Goal: Find specific page/section: Find specific page/section

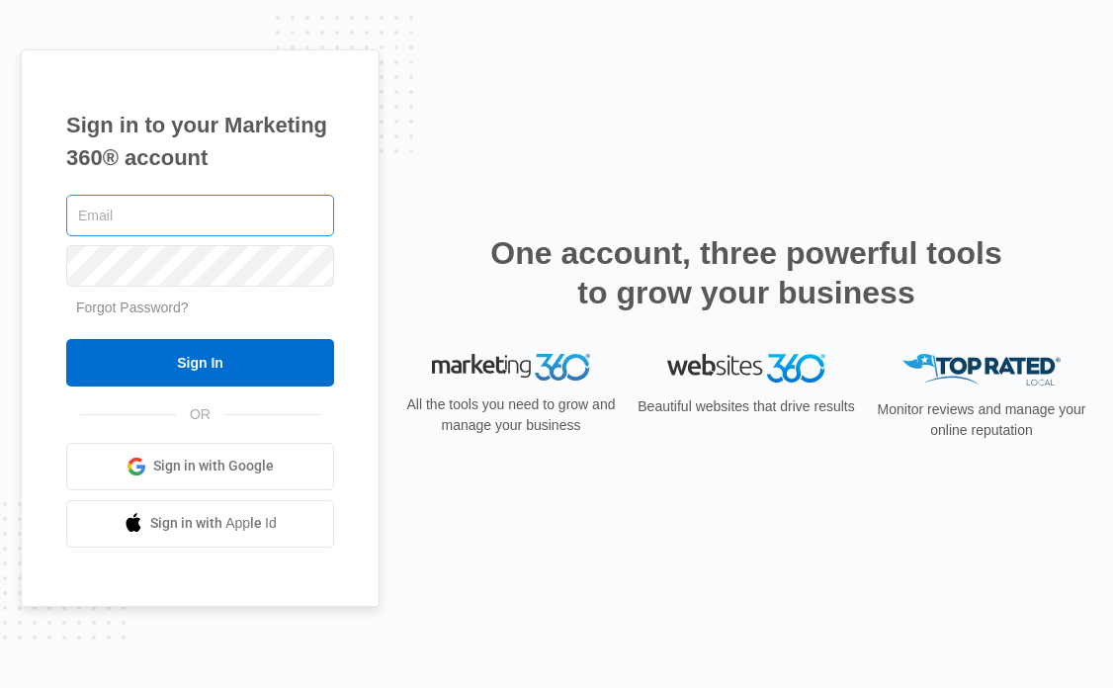
type input "[EMAIL_ADDRESS][PERSON_NAME][DOMAIN_NAME]"
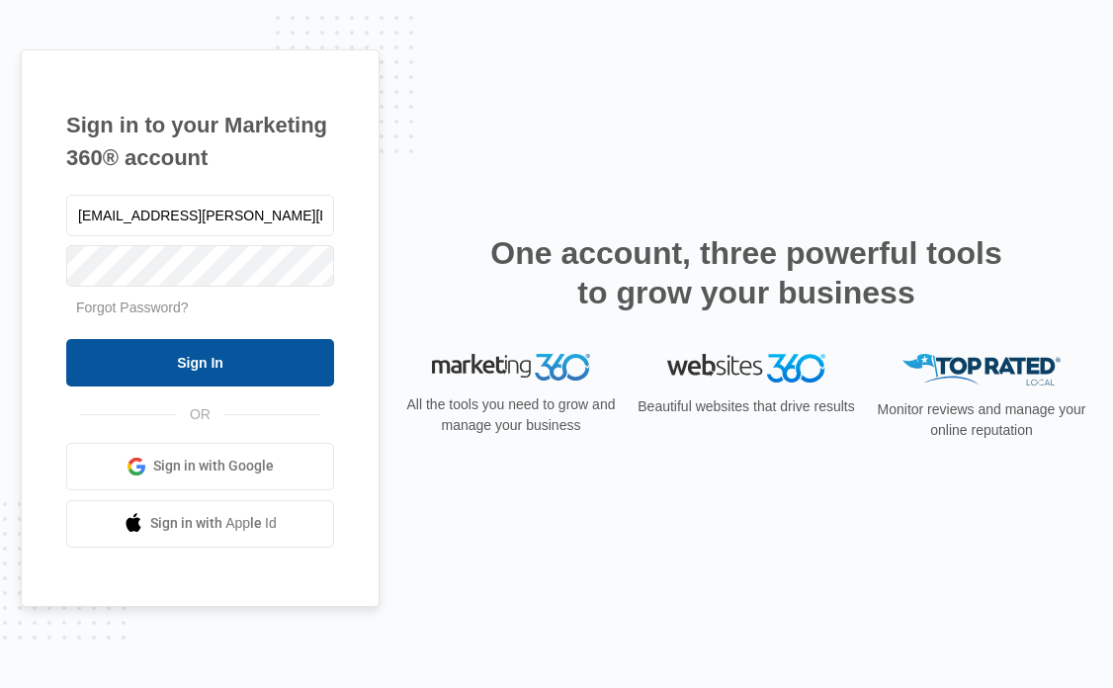
click at [238, 350] on input "Sign In" at bounding box center [200, 362] width 268 height 47
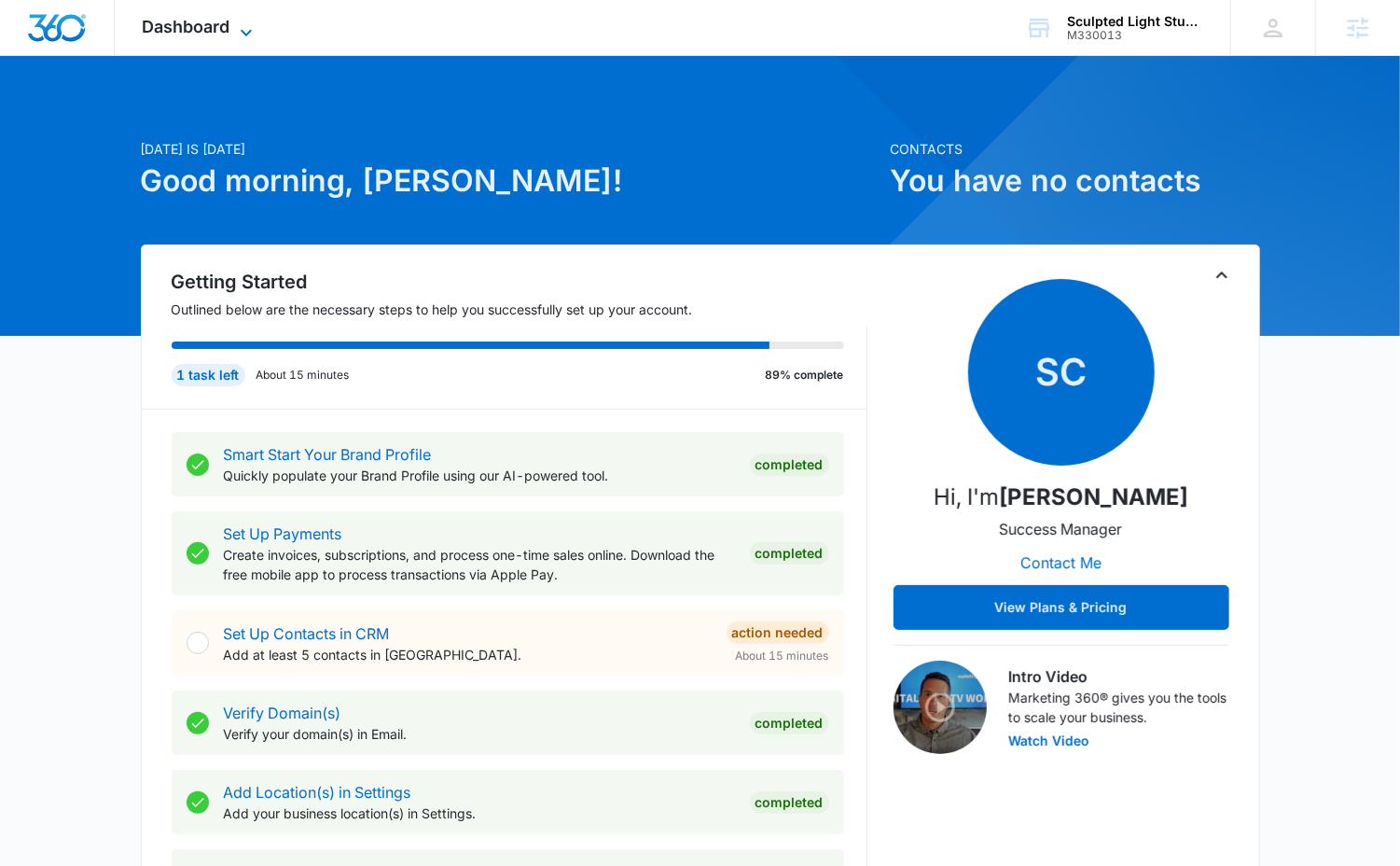
click at [250, 26] on icon at bounding box center [246, 33] width 23 height 23
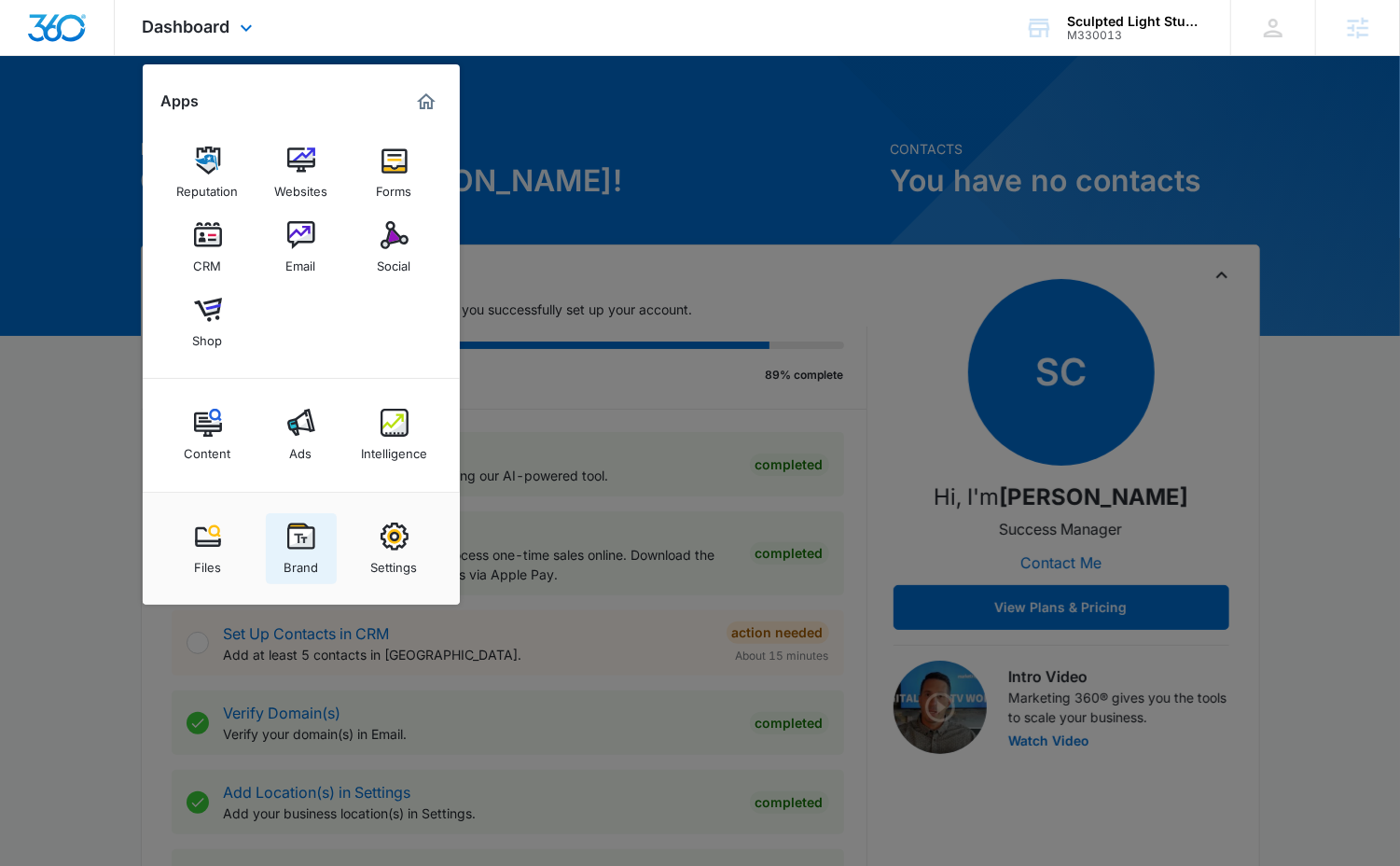
click at [295, 515] on link "Brand" at bounding box center [301, 548] width 71 height 71
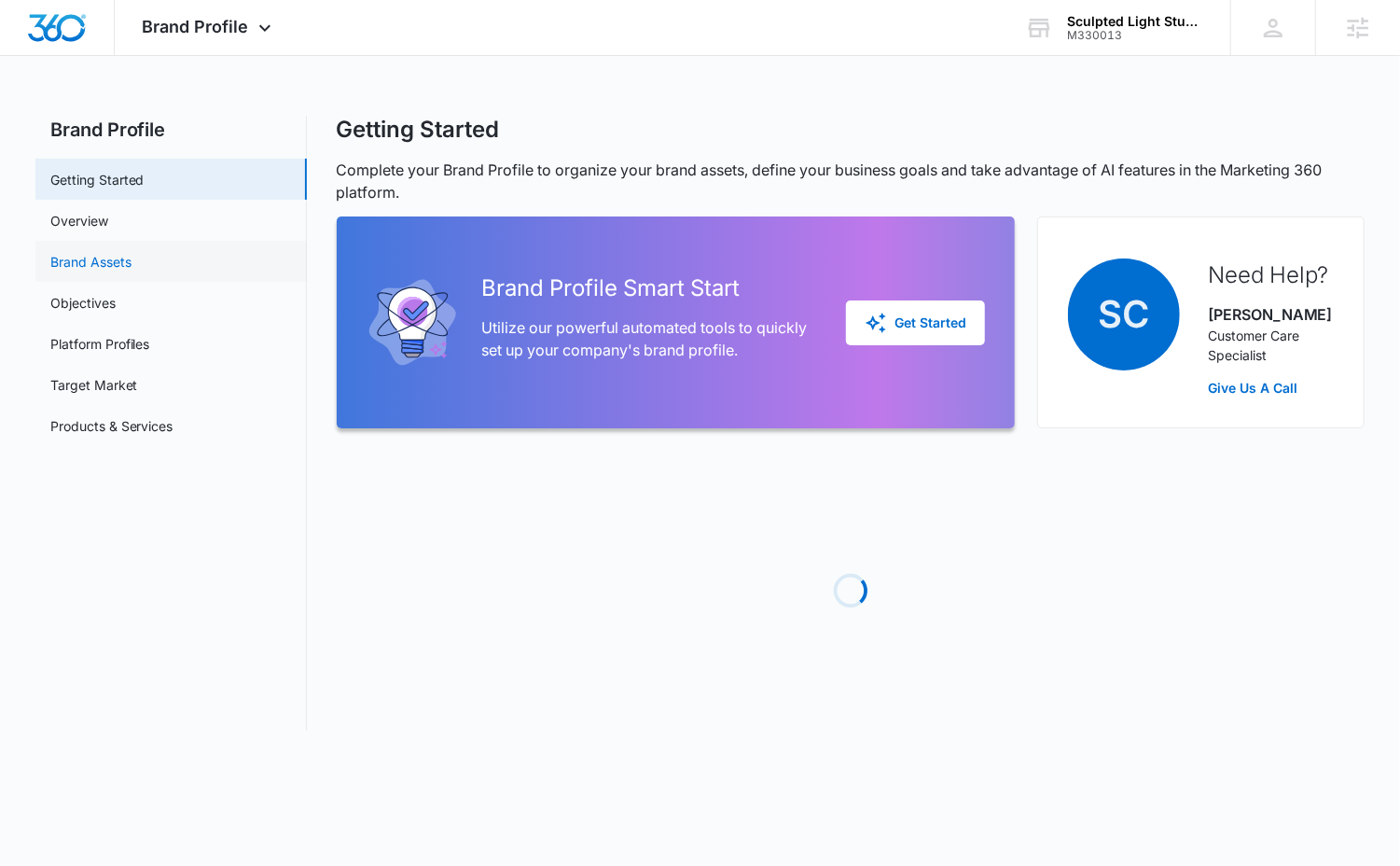
click at [123, 266] on link "Brand Assets" at bounding box center [91, 261] width 81 height 20
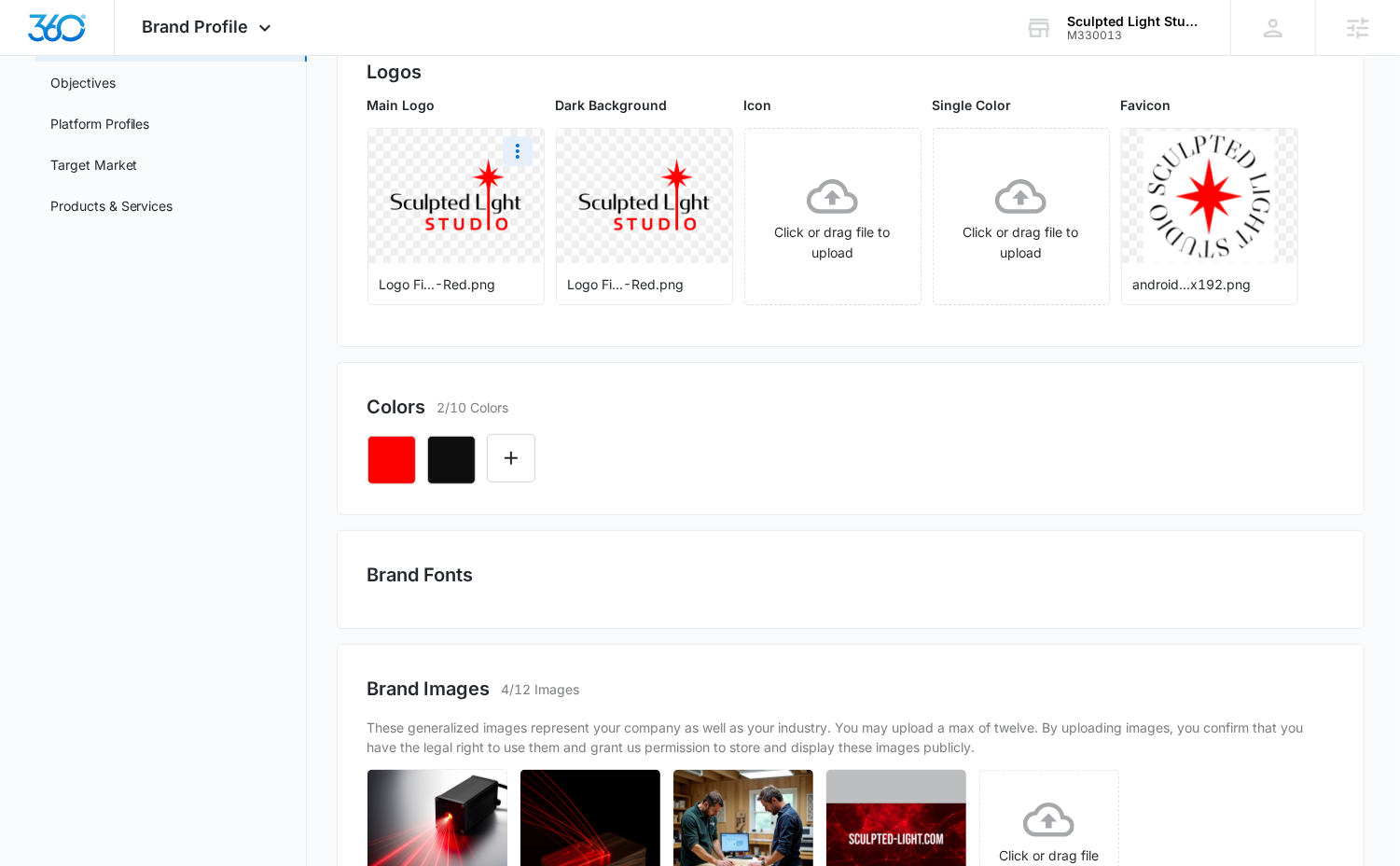
scroll to position [397, 0]
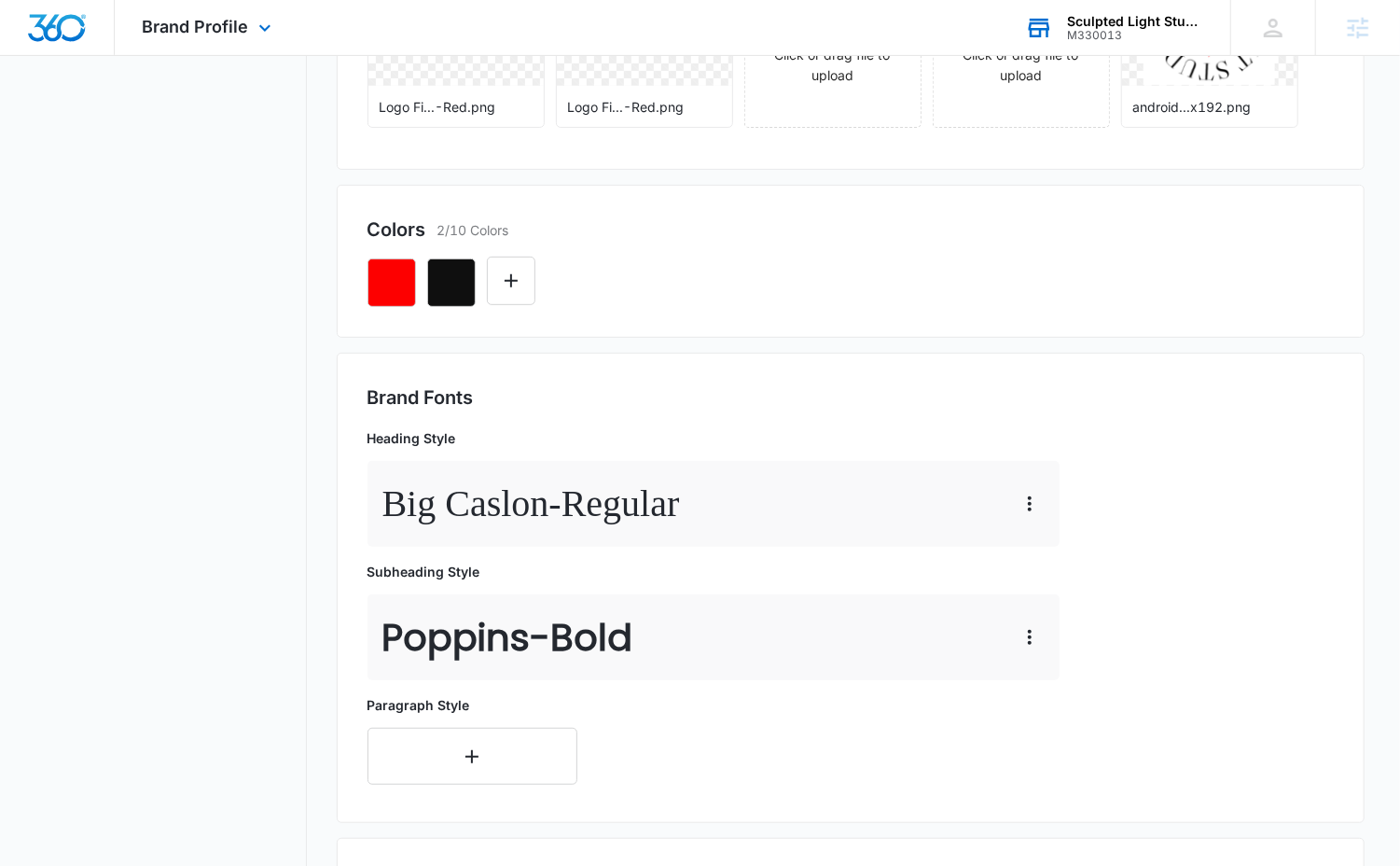
click at [1129, 41] on div "M330013" at bounding box center [1135, 36] width 136 height 13
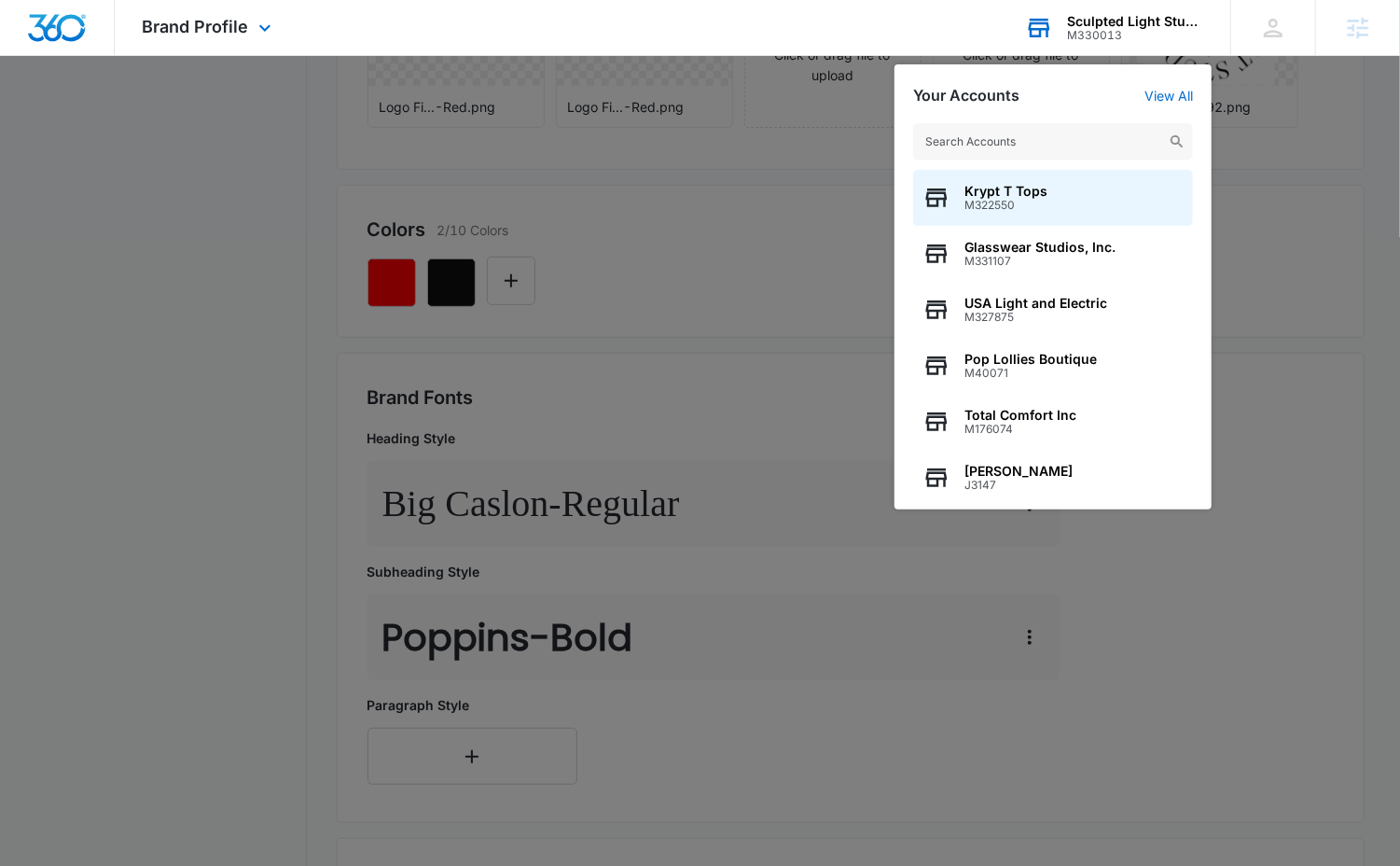
type input "M332523"
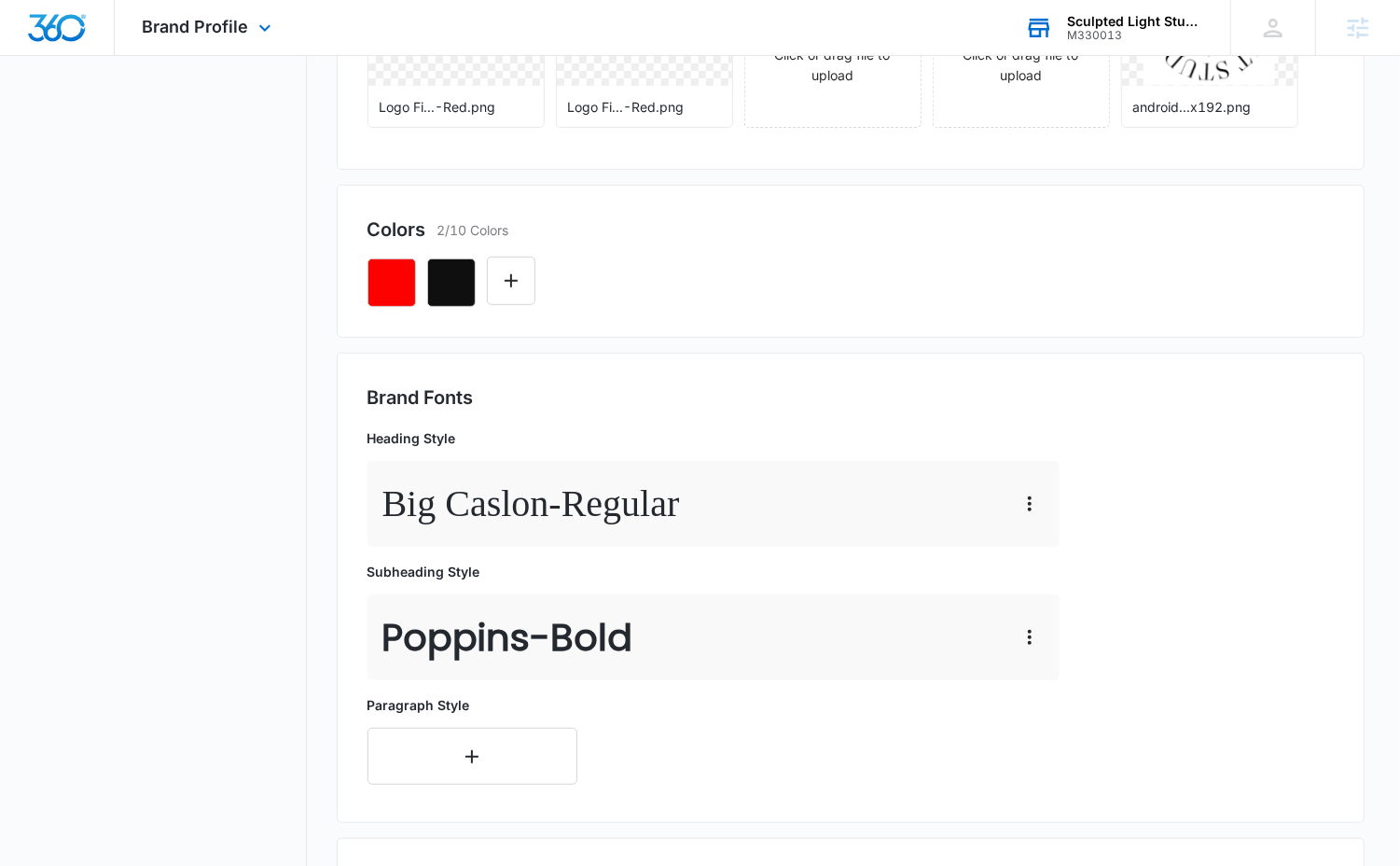
scroll to position [0, 0]
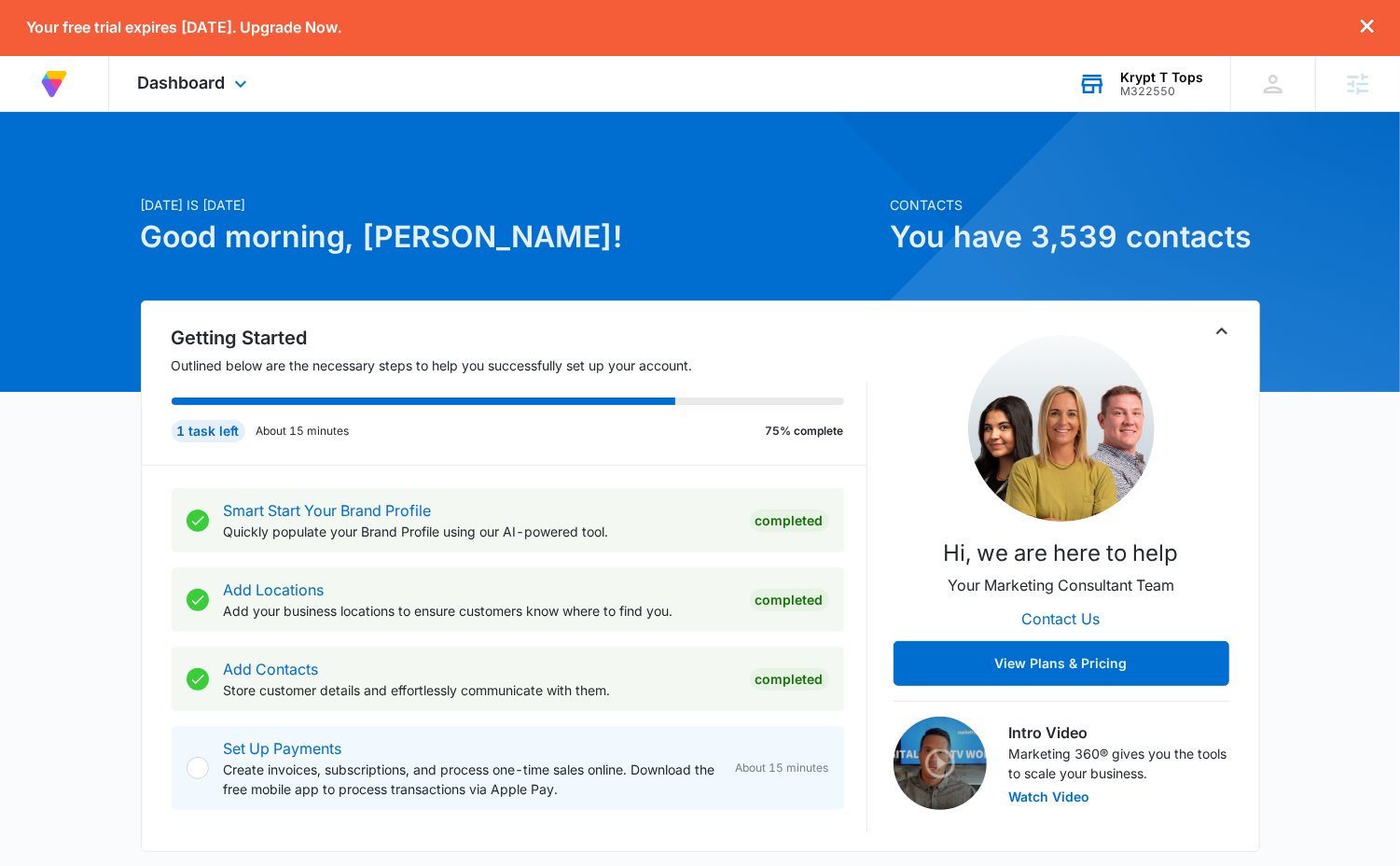
click at [1123, 53] on div "Your free trial expires [DATE]. Upgrade Now." at bounding box center [700, 27] width 1400 height 56
click at [1123, 78] on div "Krypt T Tops" at bounding box center [1162, 77] width 83 height 15
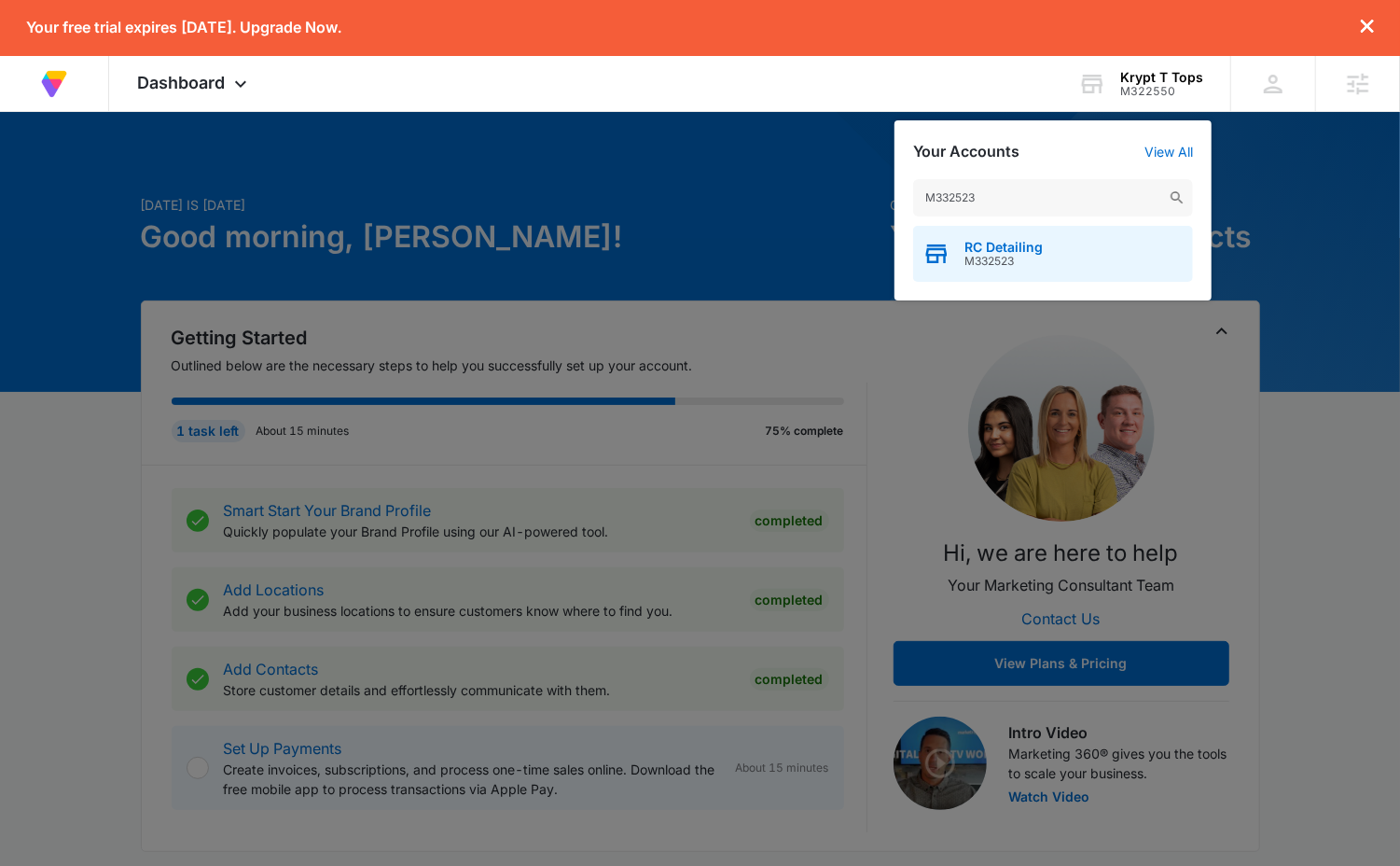
type input "M332523"
click at [1006, 264] on span "M332523" at bounding box center [1003, 261] width 78 height 13
click at [1023, 257] on span "M332523" at bounding box center [1003, 261] width 78 height 13
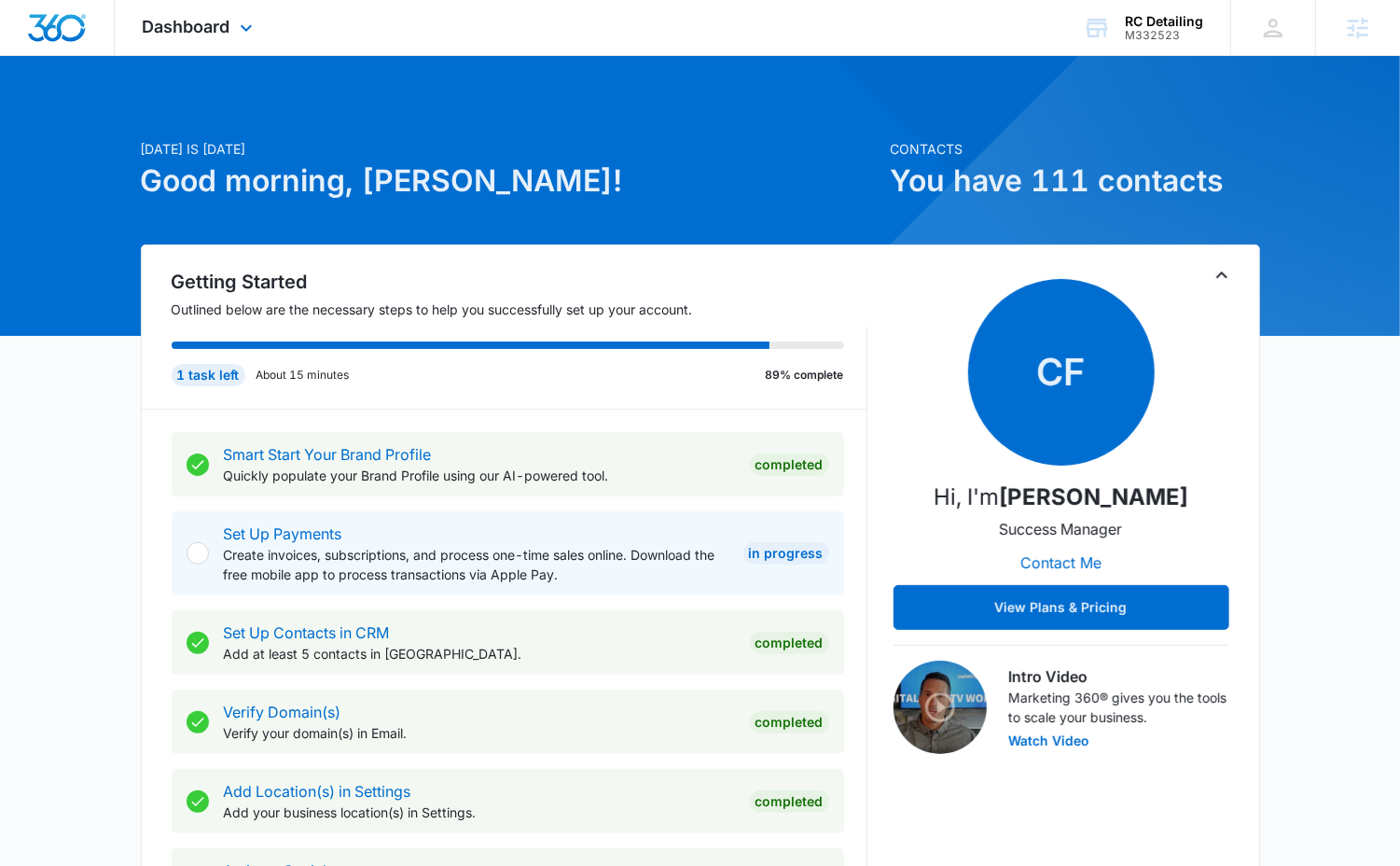
click at [226, 42] on div "Dashboard Apps Reputation Websites Forms CRM Email Social Content Ads Intellige…" at bounding box center [200, 27] width 171 height 55
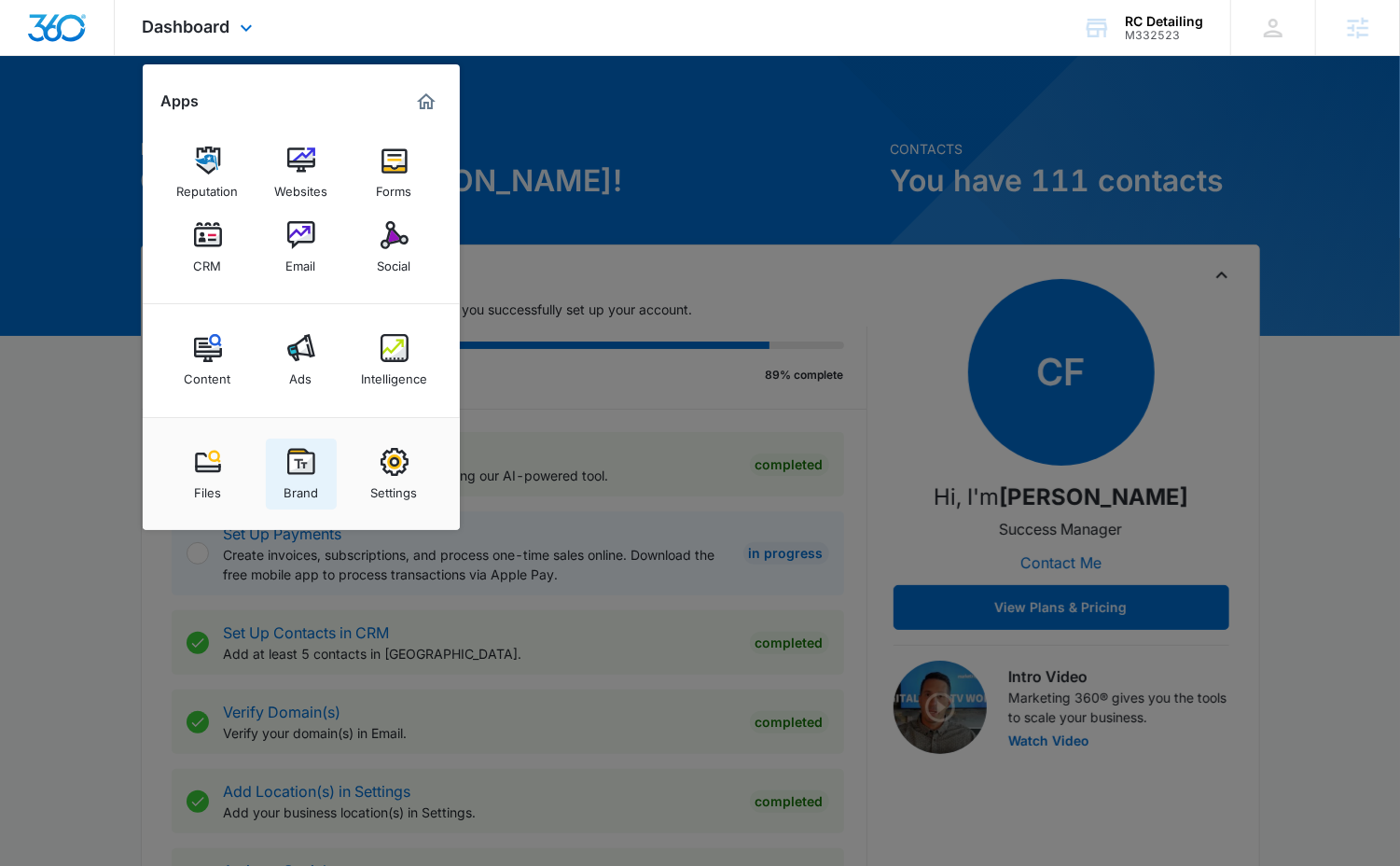
click at [304, 456] on img at bounding box center [302, 462] width 28 height 28
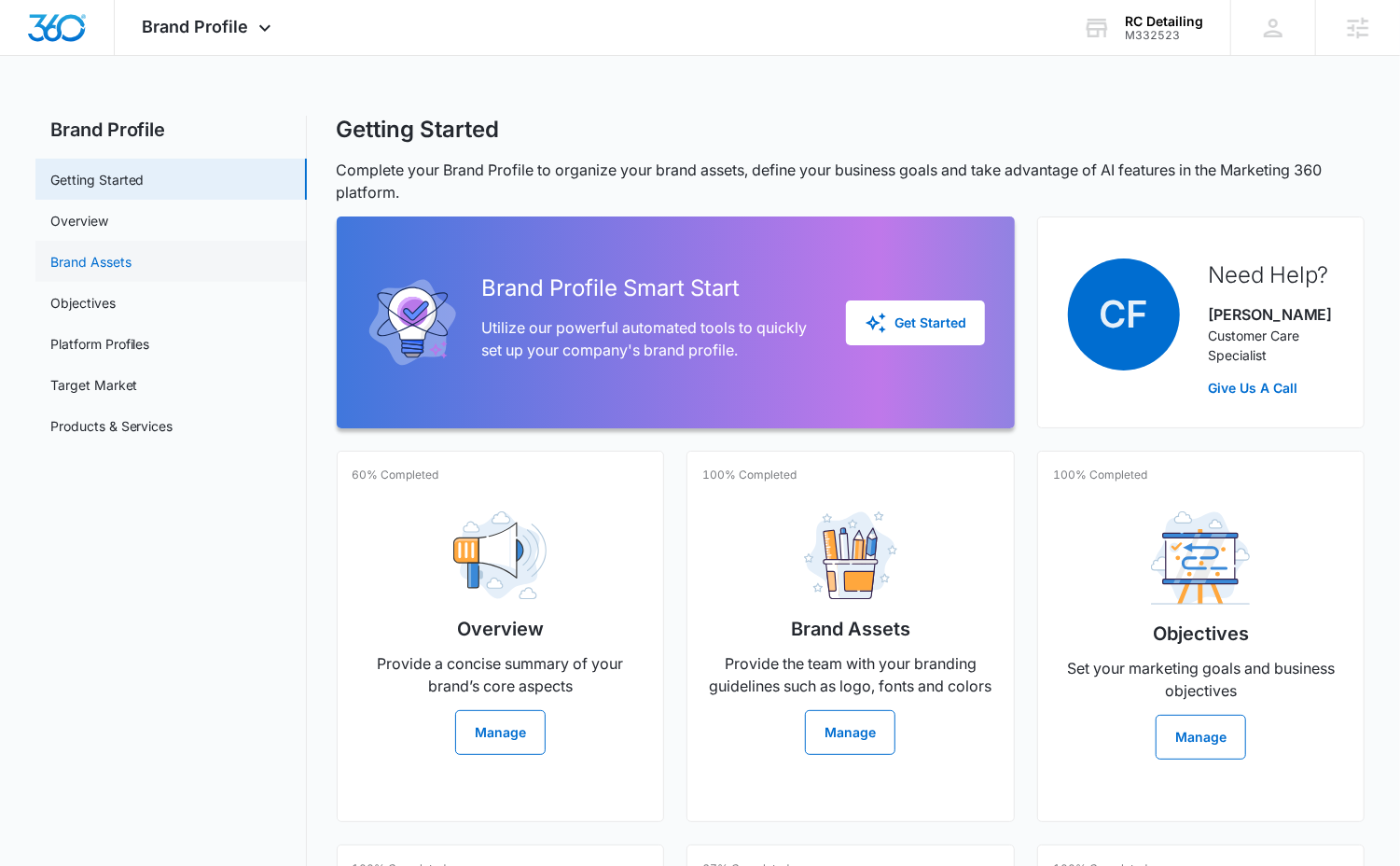
click at [131, 259] on link "Brand Assets" at bounding box center [91, 261] width 81 height 20
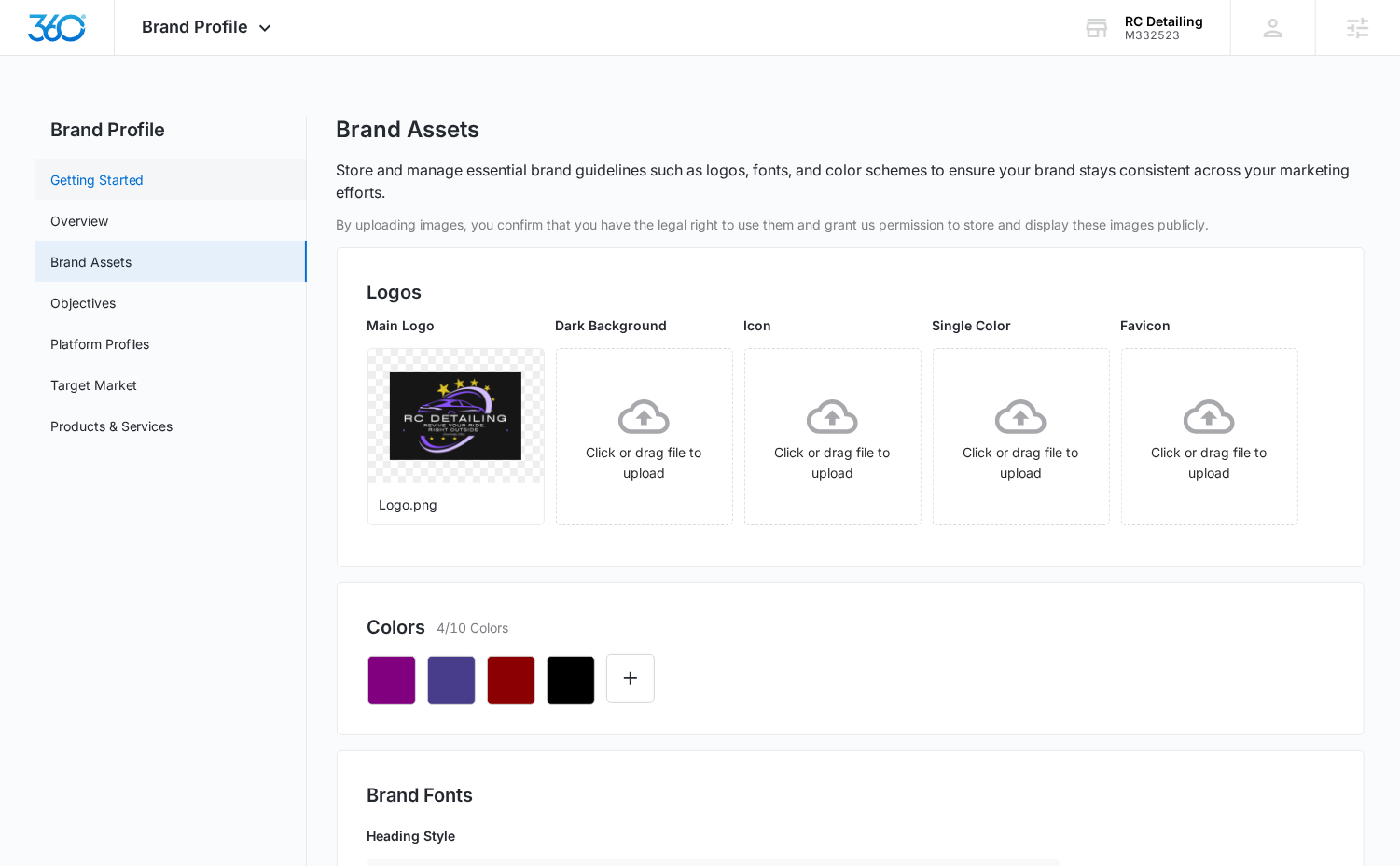
click at [144, 179] on link "Getting Started" at bounding box center [97, 179] width 94 height 20
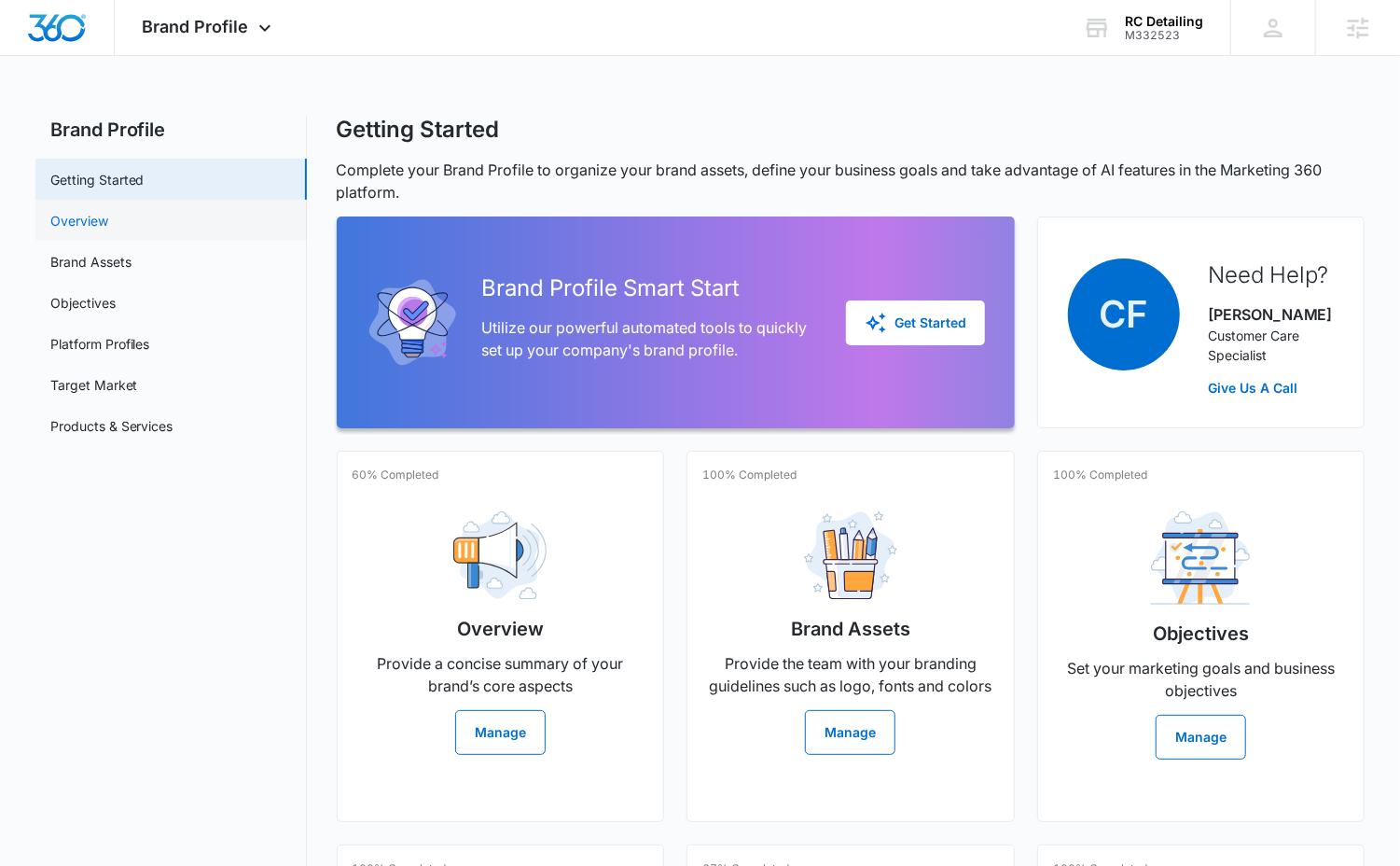
click at [108, 210] on link "Overview" at bounding box center [78, 220] width 58 height 20
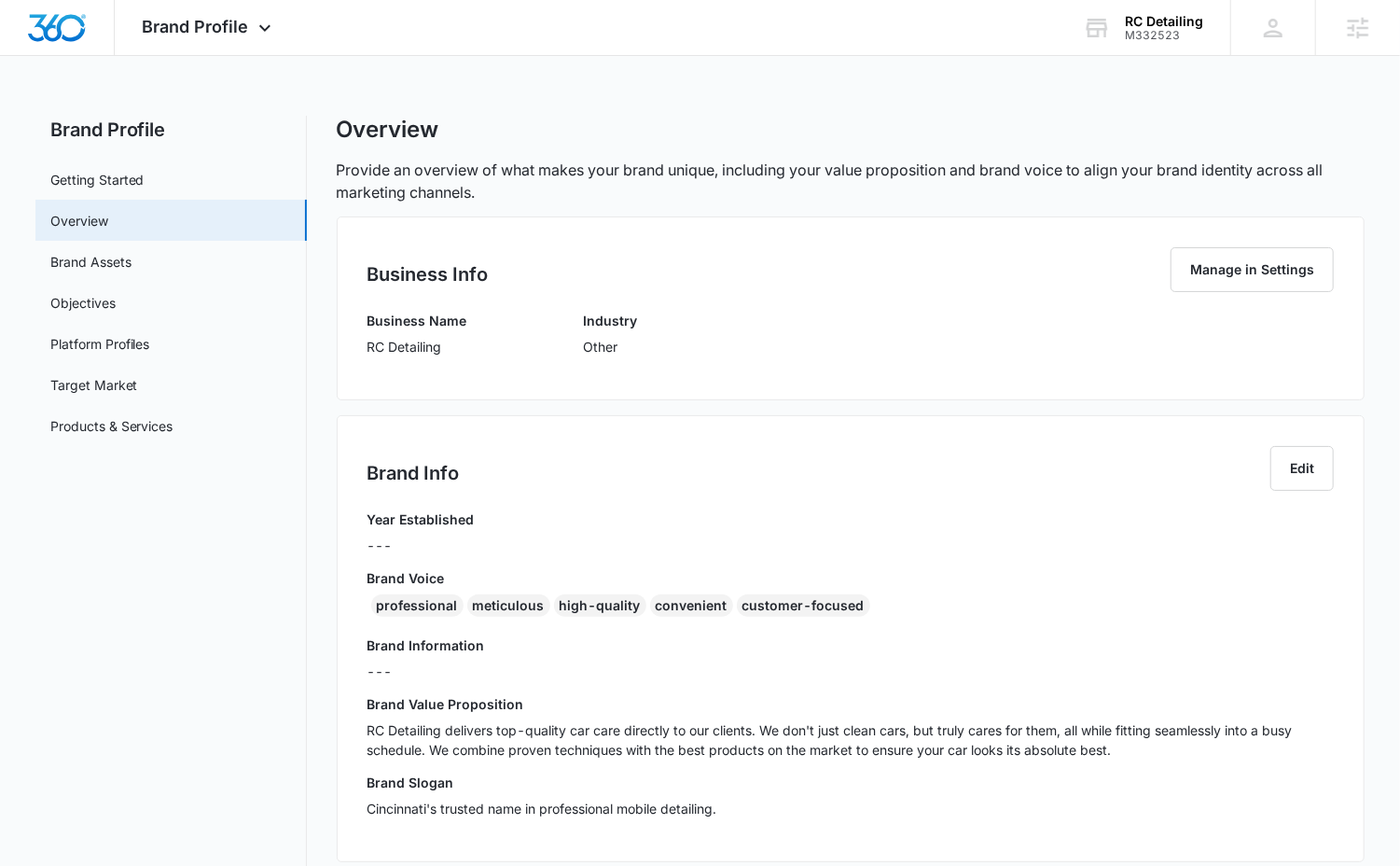
click at [508, 602] on div "meticulous" at bounding box center [508, 606] width 83 height 23
copy div "meticulous"
click at [1129, 42] on div "M332523" at bounding box center [1163, 36] width 78 height 13
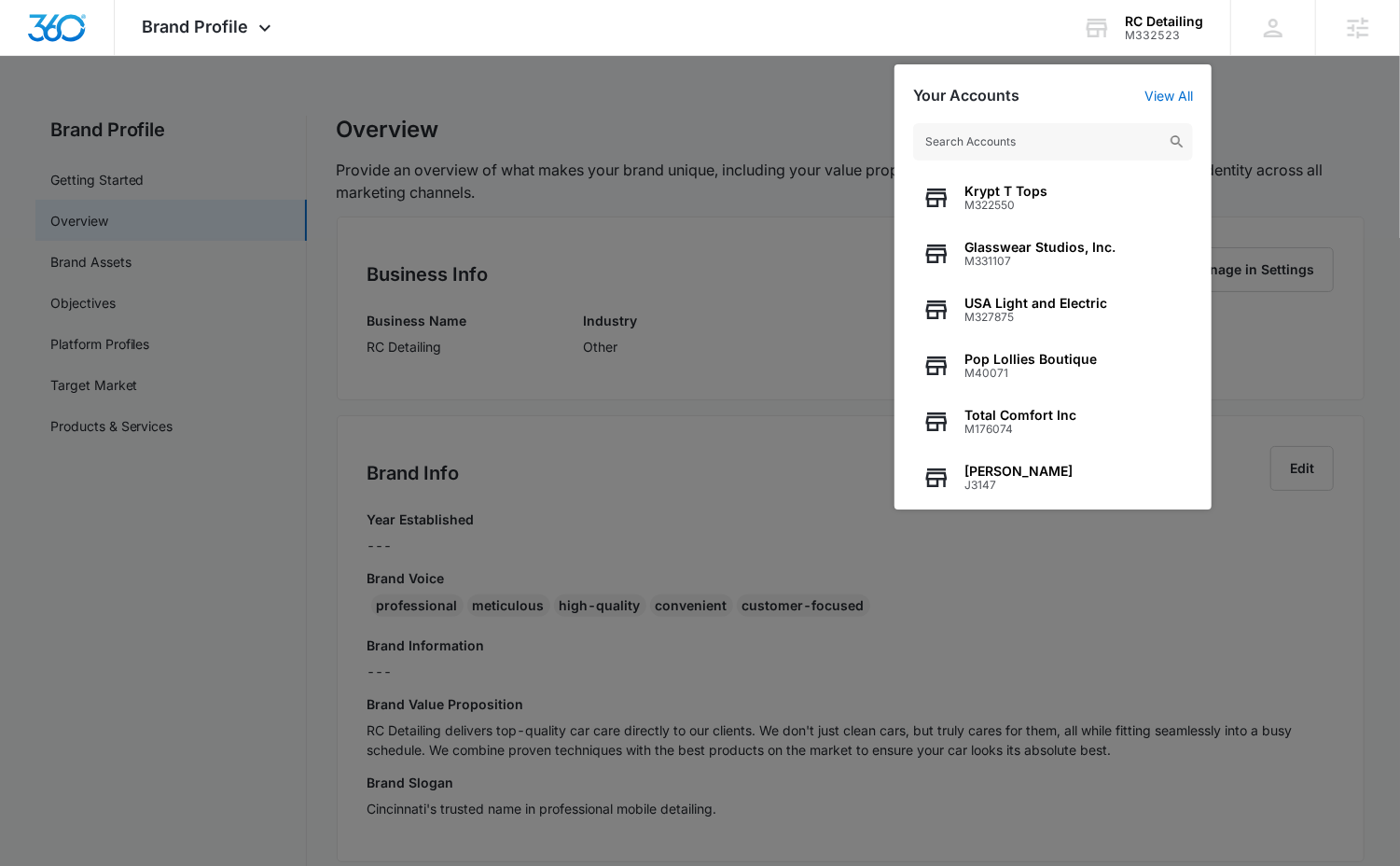
click at [724, 98] on div at bounding box center [700, 433] width 1400 height 866
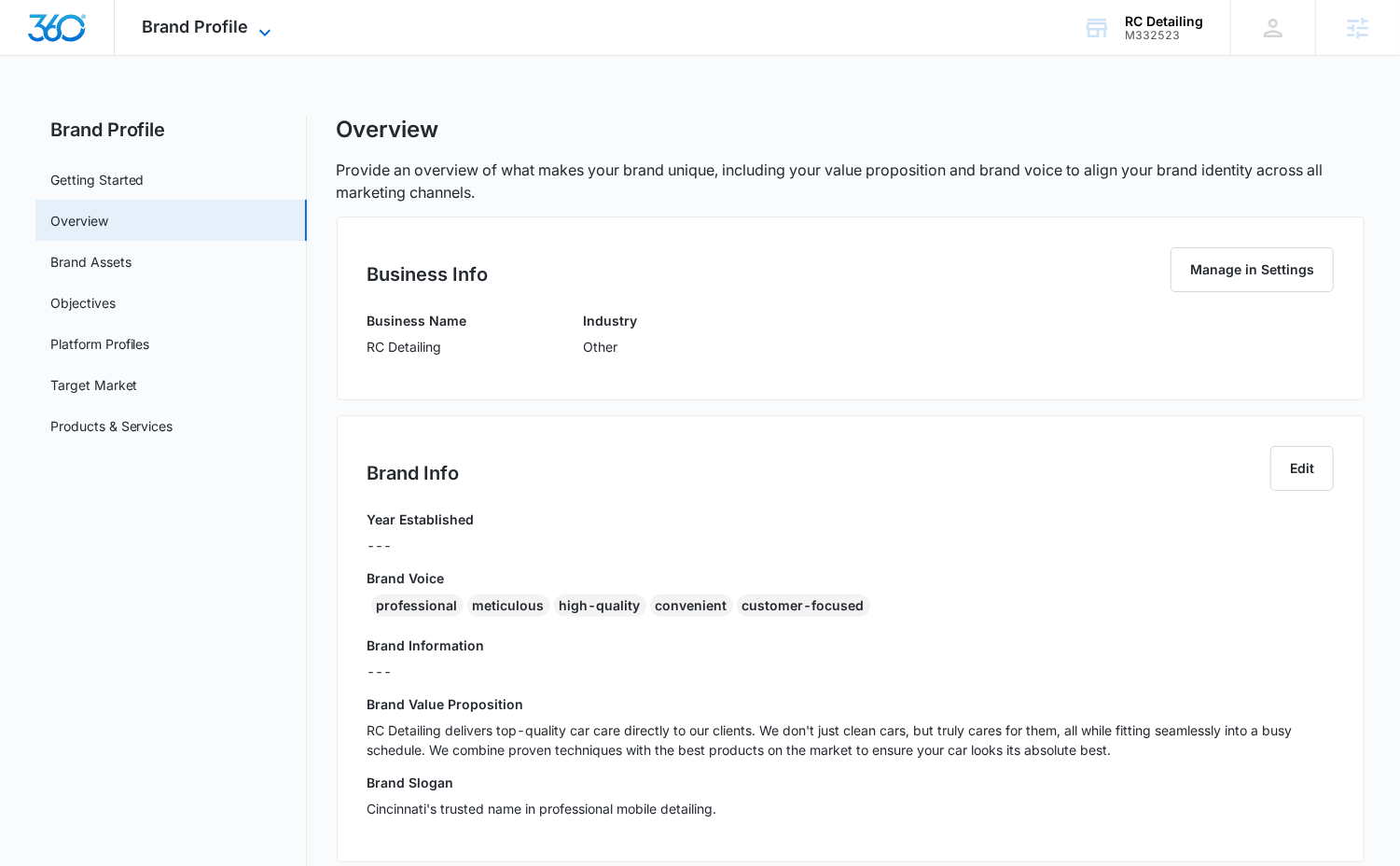
click at [259, 19] on div "Brand Profile Apps Reputation Websites Forms CRM Email Social Content Ads Intel…" at bounding box center [209, 27] width 190 height 55
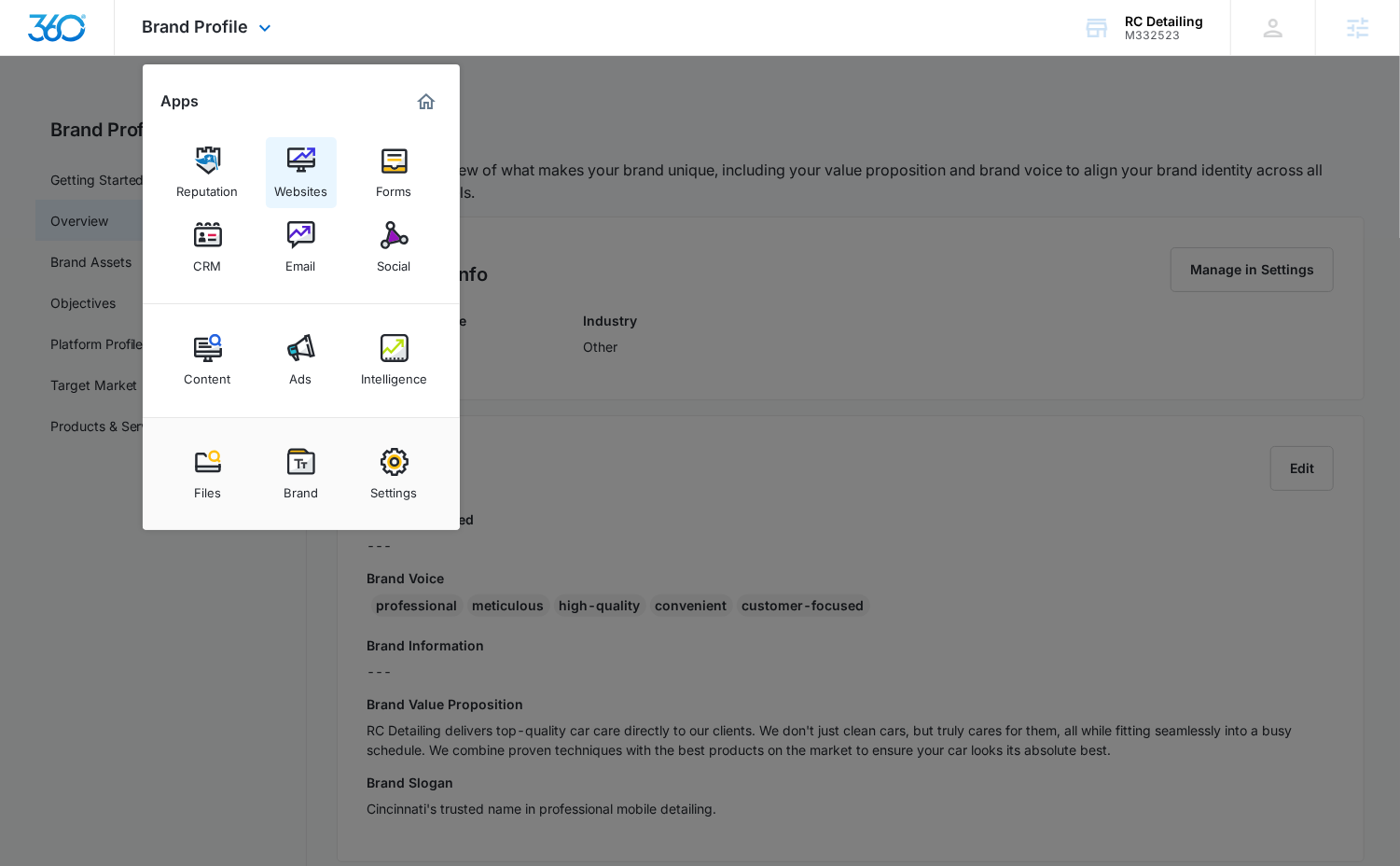
click at [296, 183] on div "Websites" at bounding box center [301, 187] width 53 height 25
